Goal: Task Accomplishment & Management: Manage account settings

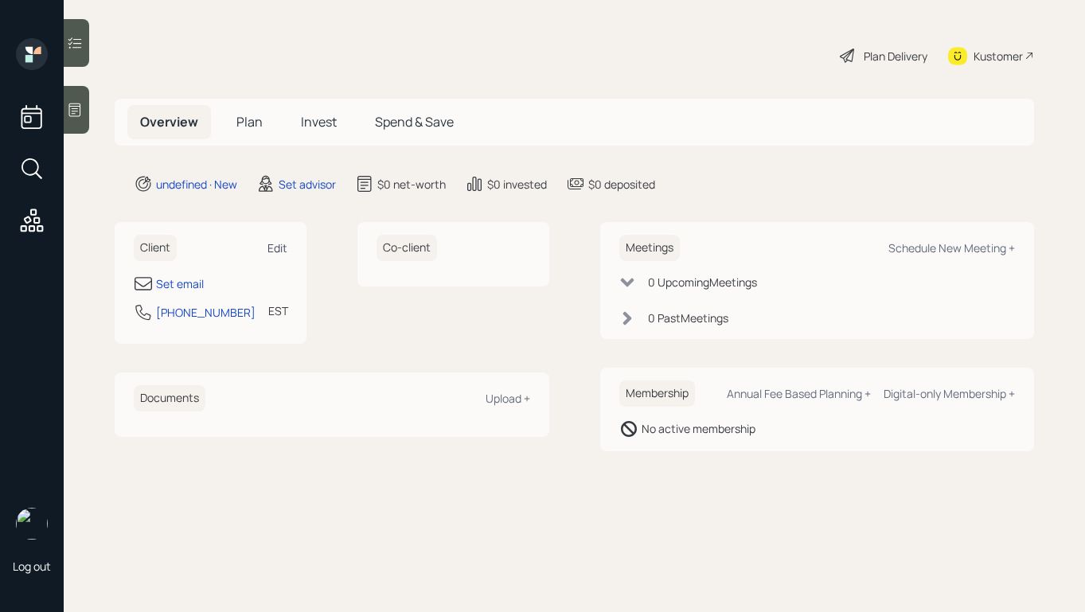
click at [272, 254] on div "Edit" at bounding box center [278, 247] width 20 height 15
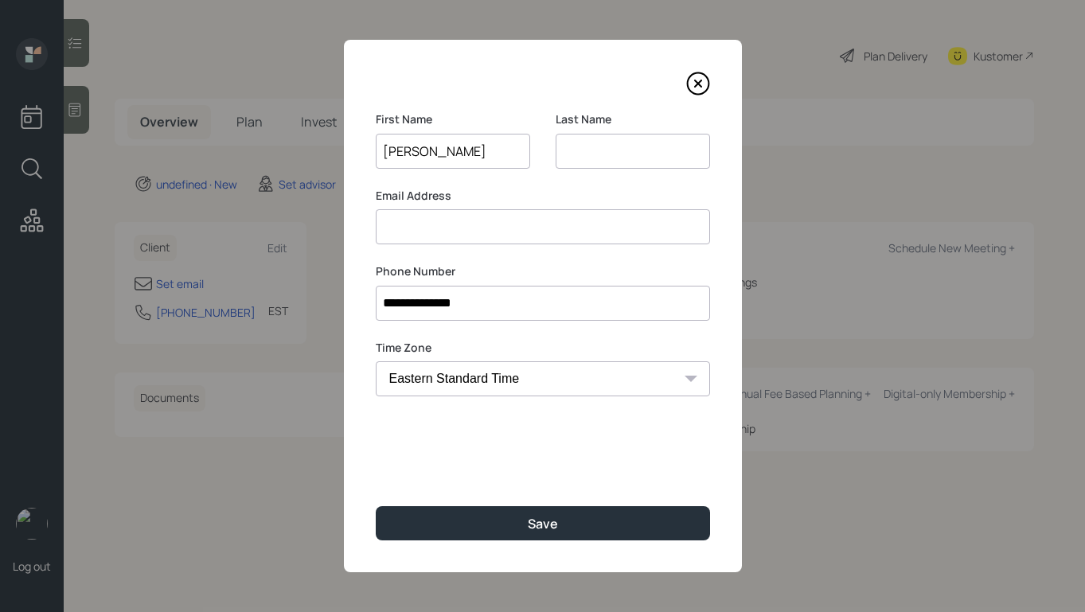
type input "David"
click at [567, 150] on input at bounding box center [633, 151] width 154 height 35
type input "Fairnak"
click at [513, 225] on input at bounding box center [543, 226] width 334 height 35
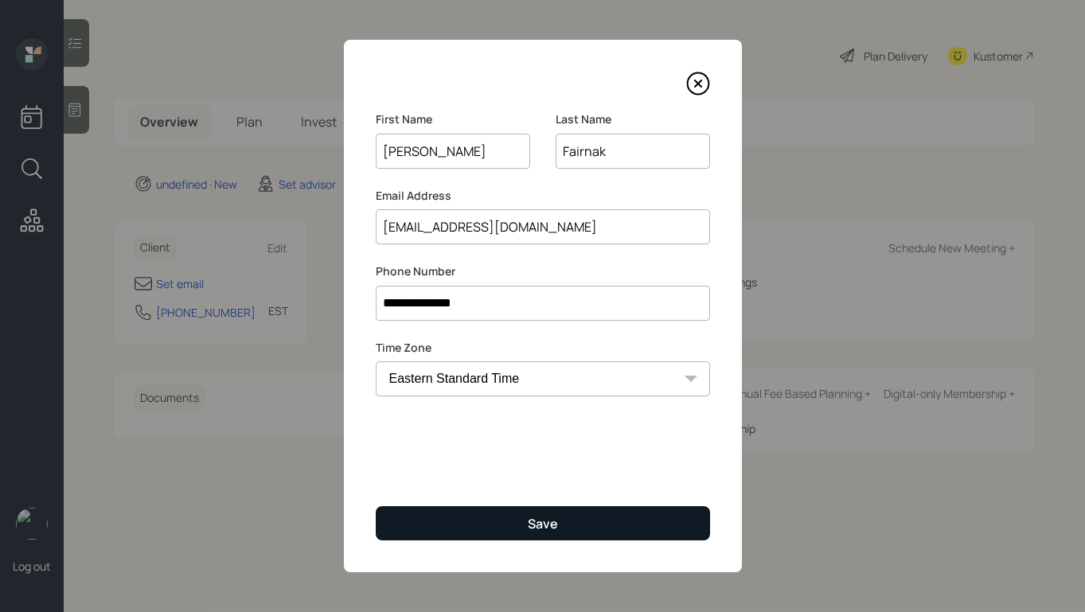
type input "fairnakd@gmail.com"
click at [547, 526] on div "Save" at bounding box center [543, 524] width 30 height 18
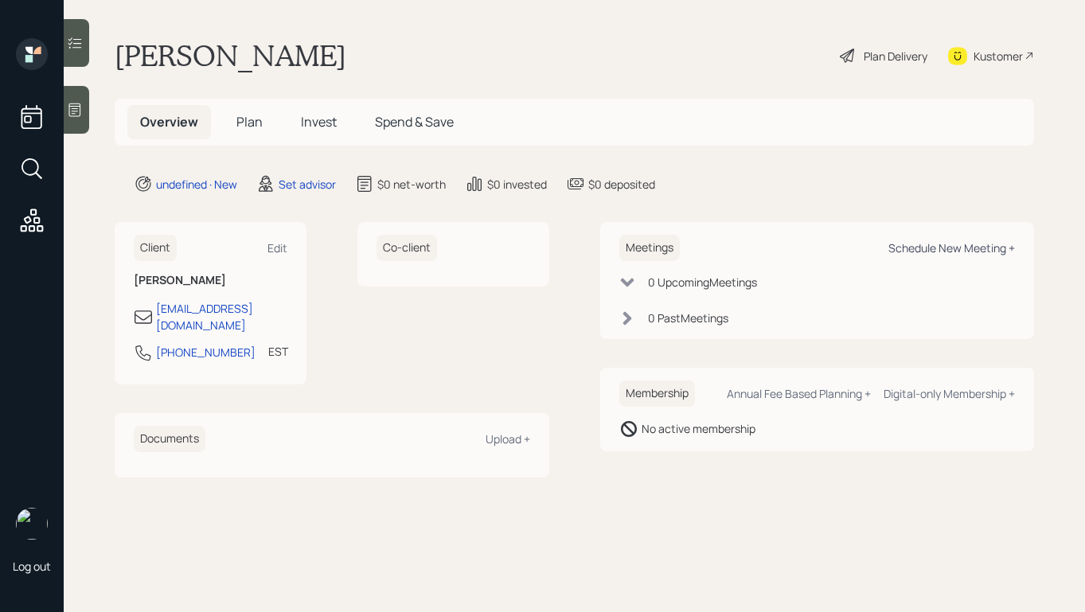
click at [934, 252] on div "Schedule New Meeting +" at bounding box center [952, 247] width 127 height 15
select select "round-robin"
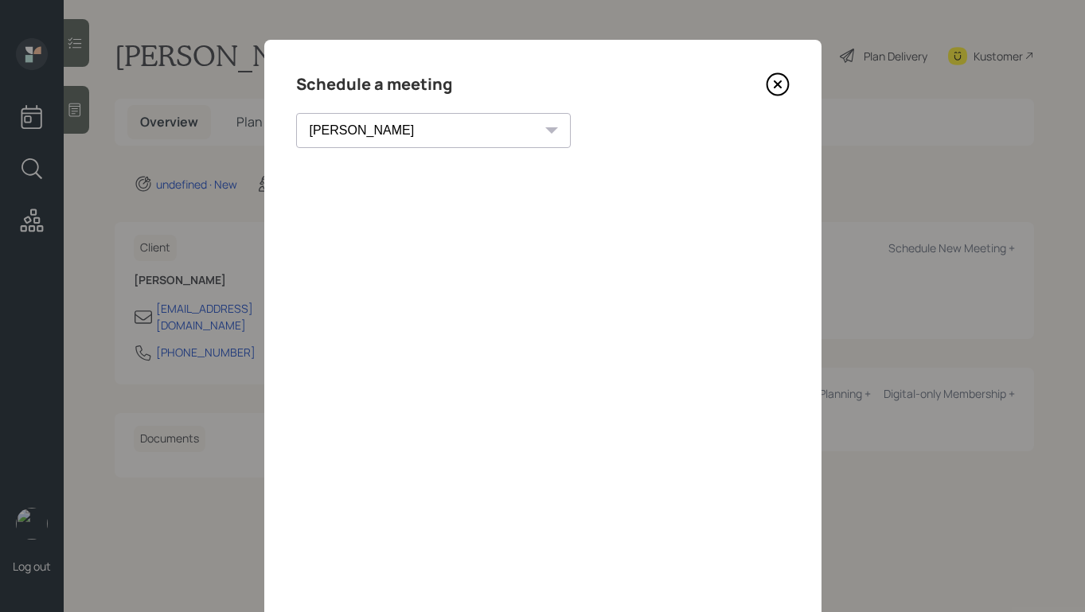
click at [758, 84] on div "Schedule a meeting" at bounding box center [543, 84] width 494 height 25
click at [767, 83] on icon at bounding box center [778, 85] width 22 height 22
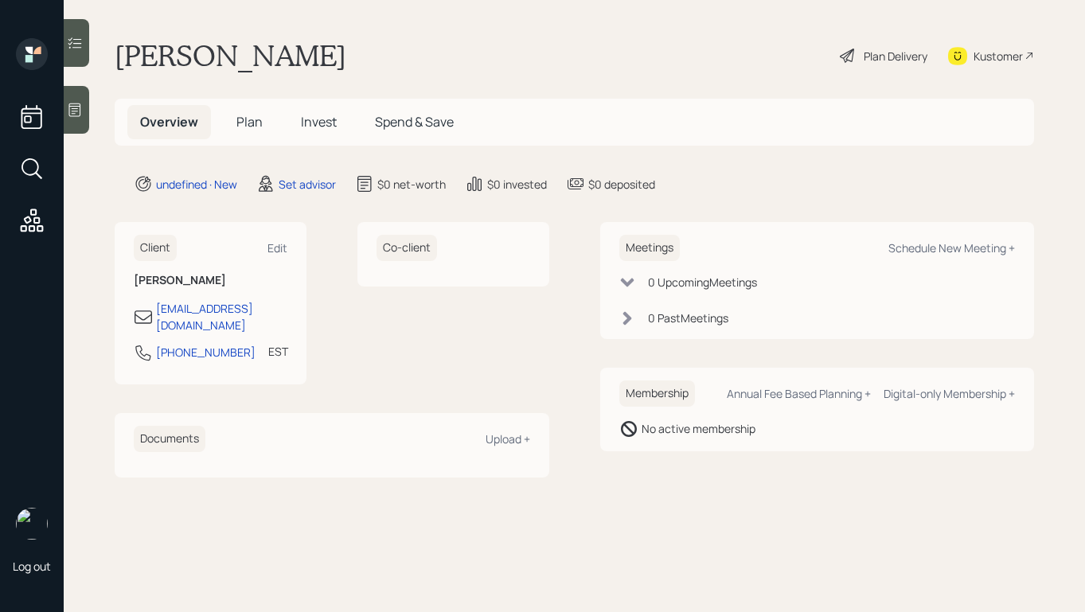
click at [82, 112] on icon at bounding box center [75, 110] width 16 height 16
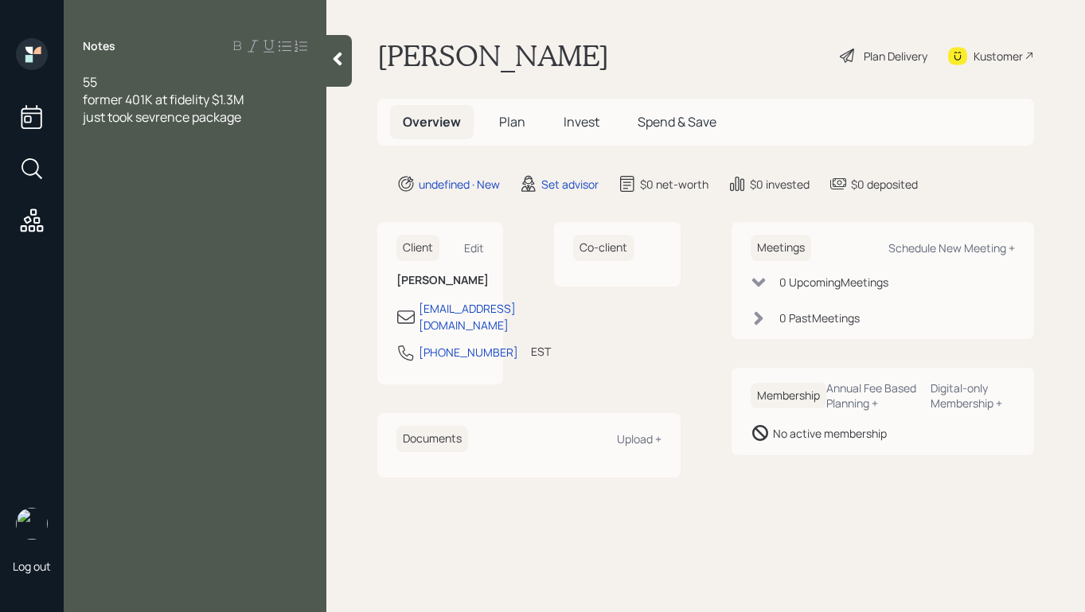
click at [277, 114] on div "just took sevrence package" at bounding box center [195, 117] width 225 height 18
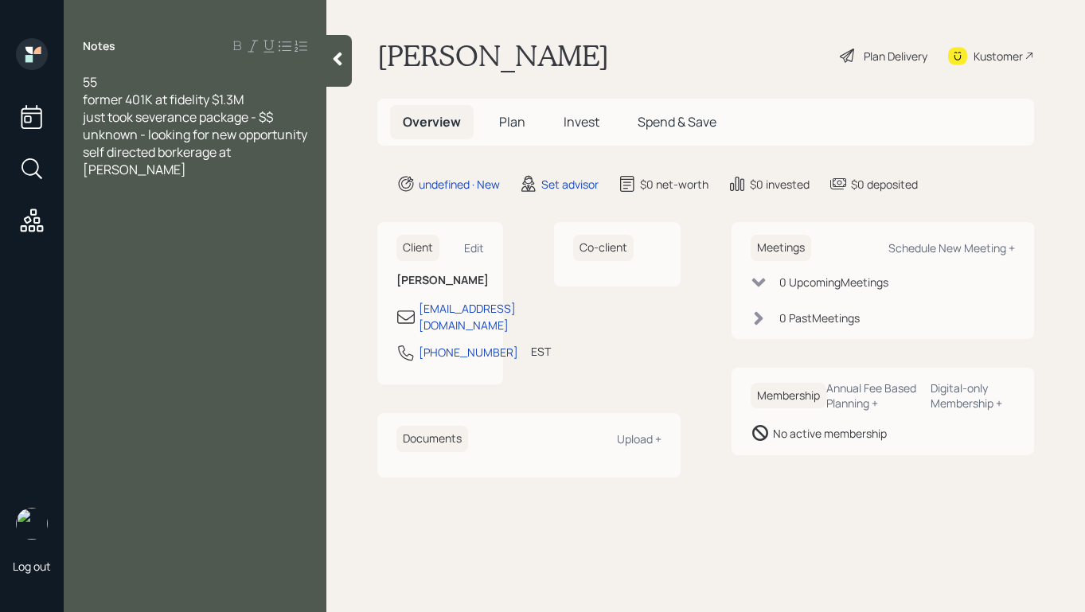
click at [186, 172] on span "self directed borkerage at schwab" at bounding box center [158, 160] width 151 height 35
click at [291, 164] on div "self directed brokerage at schwab" at bounding box center [195, 160] width 225 height 35
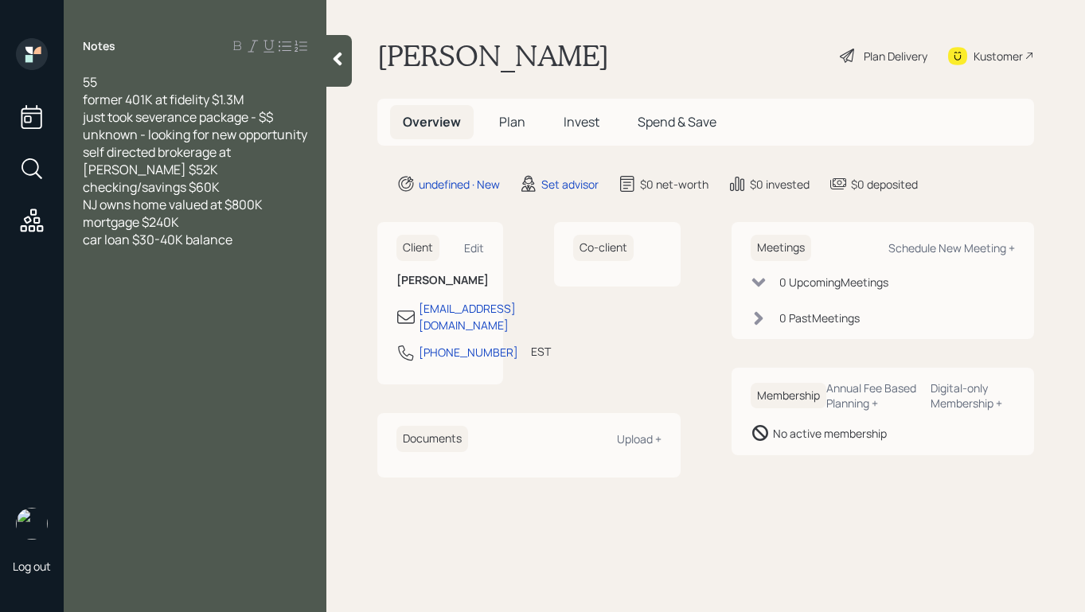
click at [347, 56] on div at bounding box center [338, 61] width 25 height 52
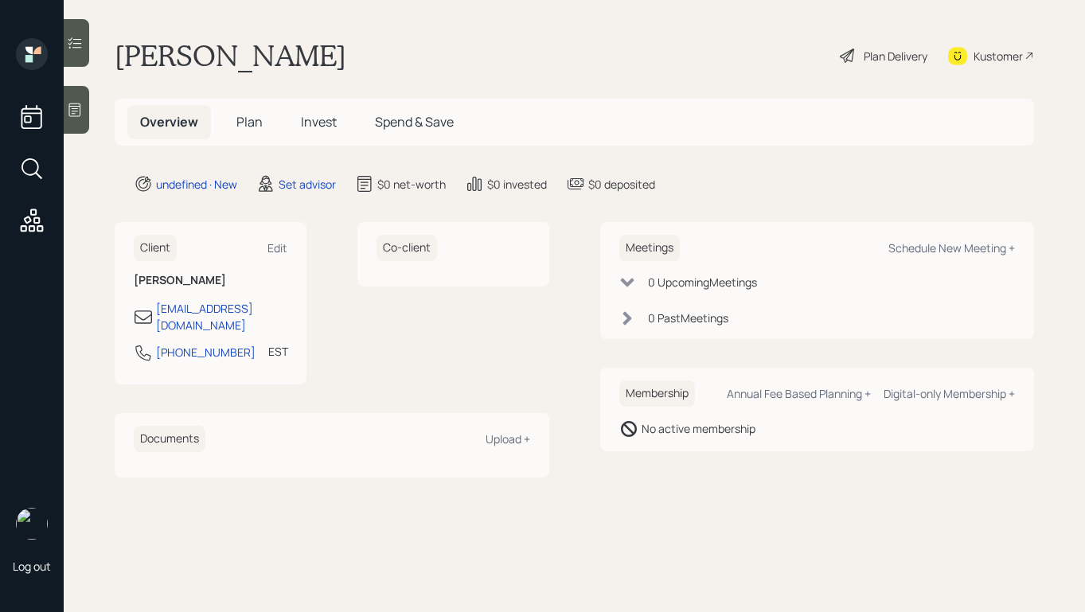
click at [79, 115] on icon at bounding box center [75, 111] width 12 height 14
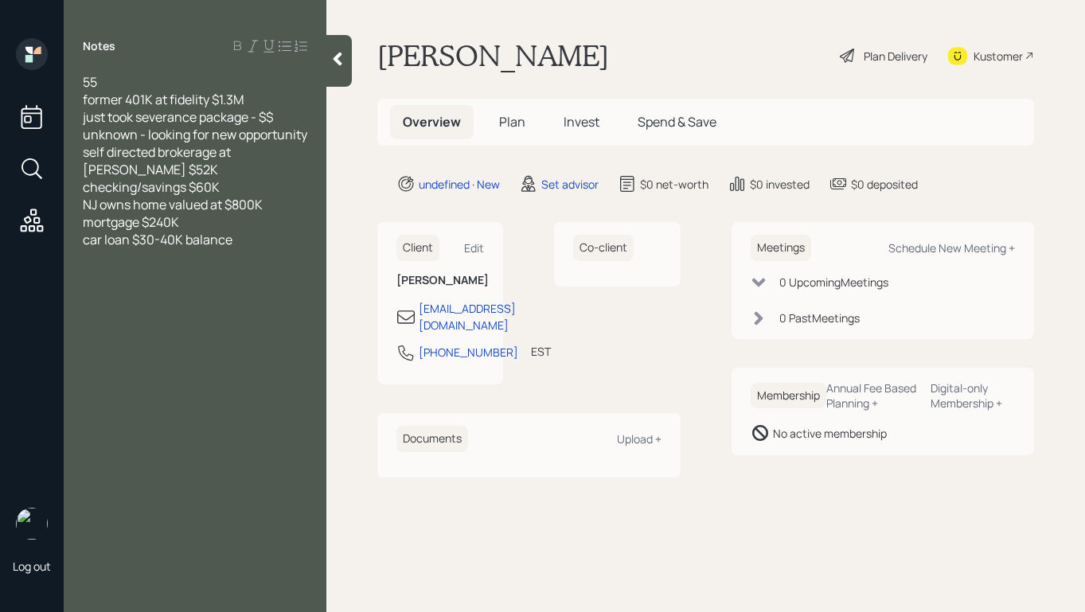
click at [328, 49] on div at bounding box center [338, 61] width 25 height 52
